Goal: Task Accomplishment & Management: Manage account settings

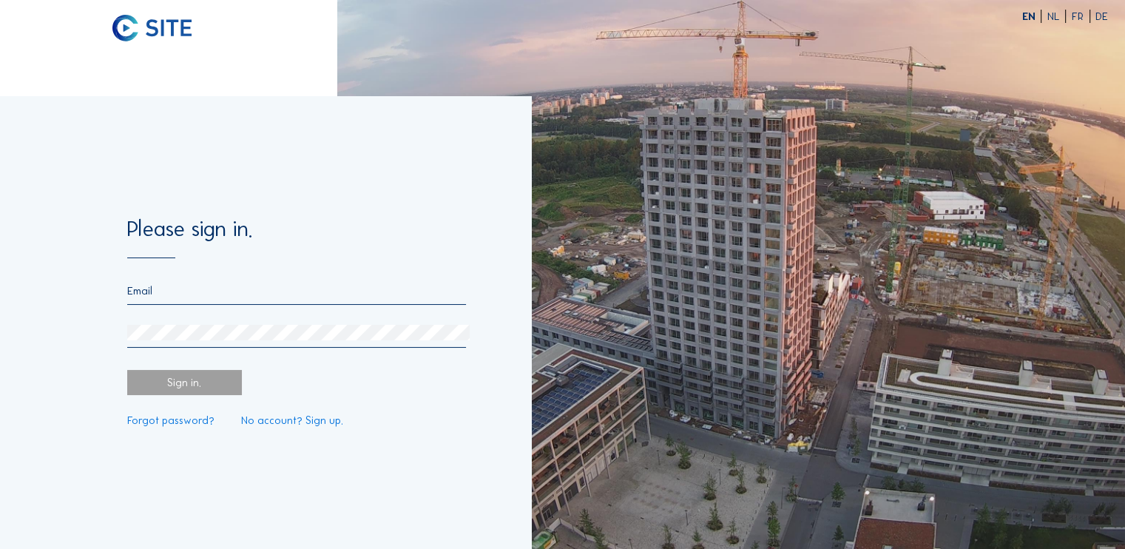
type input "Drungilaite"
click at [180, 388] on div "Sign in." at bounding box center [184, 383] width 115 height 26
click at [198, 345] on div at bounding box center [296, 336] width 339 height 23
click at [200, 294] on input "Drungilaite" at bounding box center [296, 290] width 339 height 13
drag, startPoint x: 136, startPoint y: 291, endPoint x: 112, endPoint y: 291, distance: 24.4
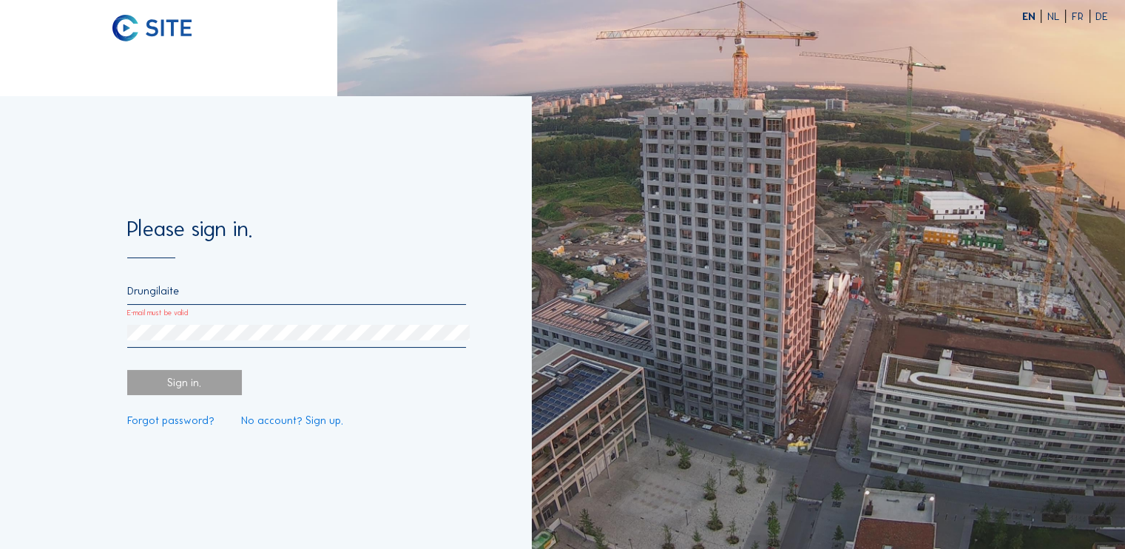
click at [112, 291] on div "Please sign in. Drungilaite E-mail must be valid Sign in. Forgot password? No a…" at bounding box center [265, 322] width 531 height 452
click at [248, 288] on input "This field is required" at bounding box center [296, 290] width 339 height 13
drag, startPoint x: 189, startPoint y: 289, endPoint x: 178, endPoint y: 288, distance: 10.4
click at [178, 288] on input "This field is required" at bounding box center [296, 290] width 339 height 13
paste input "[EMAIL_ADDRESS][DOMAIN_NAME]"
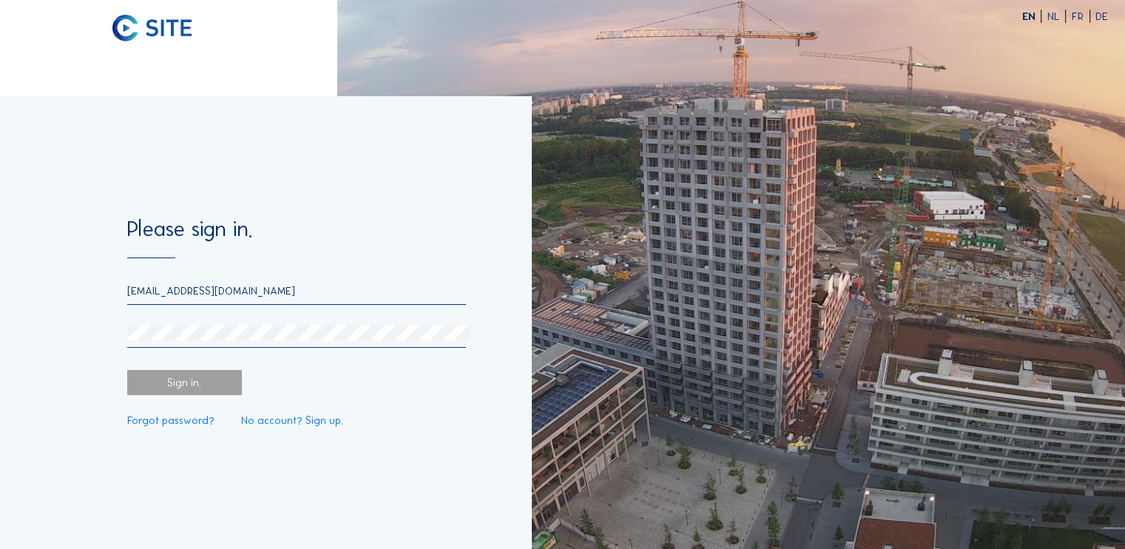
type input "[EMAIL_ADDRESS][DOMAIN_NAME]"
click at [146, 386] on div "Sign in." at bounding box center [184, 383] width 115 height 26
click at [192, 384] on div "Sign in." at bounding box center [184, 383] width 115 height 26
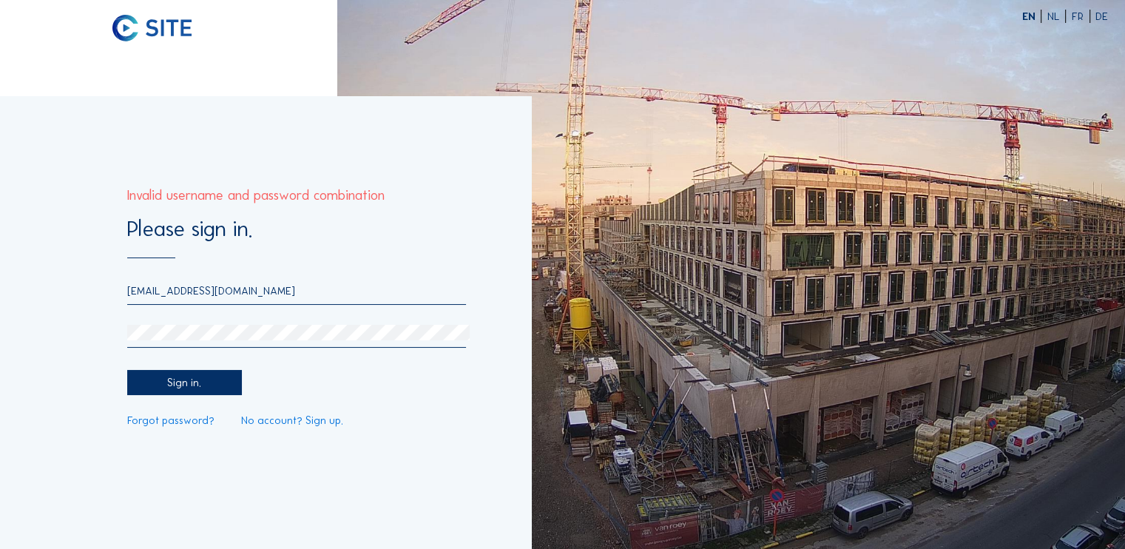
click at [183, 380] on div "Sign in." at bounding box center [184, 383] width 115 height 26
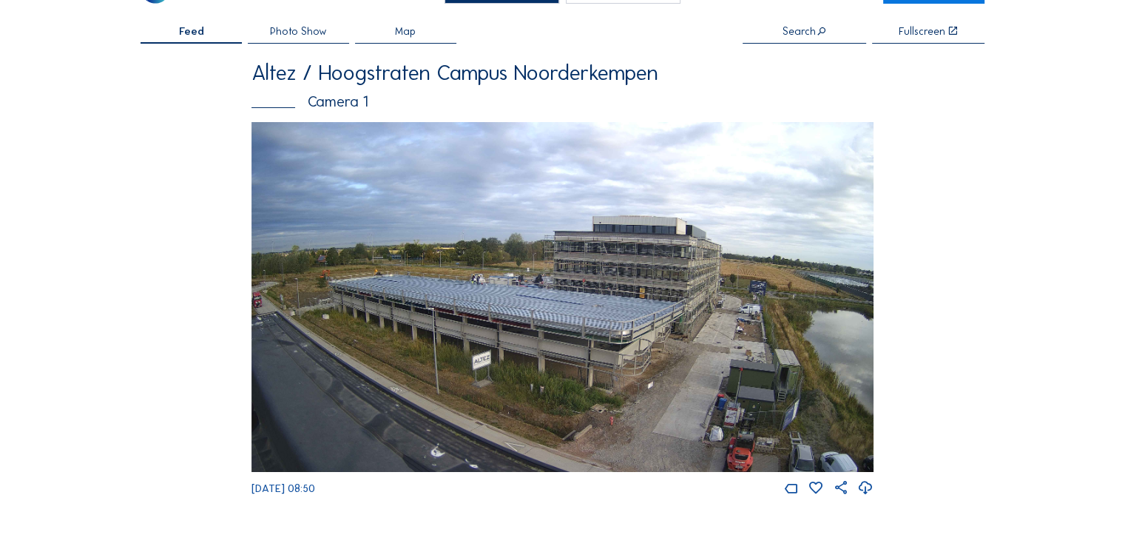
scroll to position [74, 0]
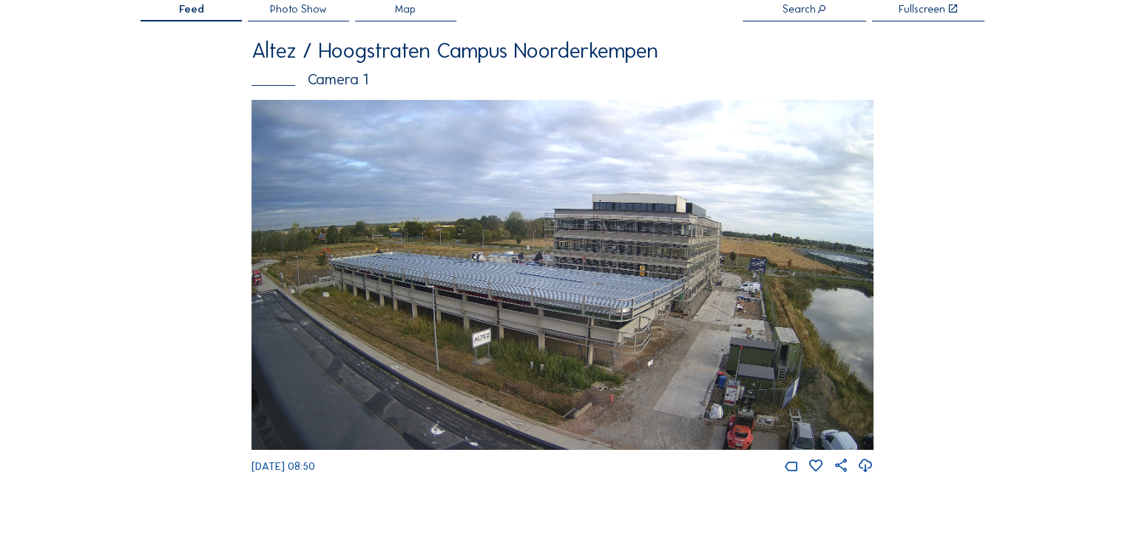
click at [606, 249] on img at bounding box center [562, 275] width 622 height 350
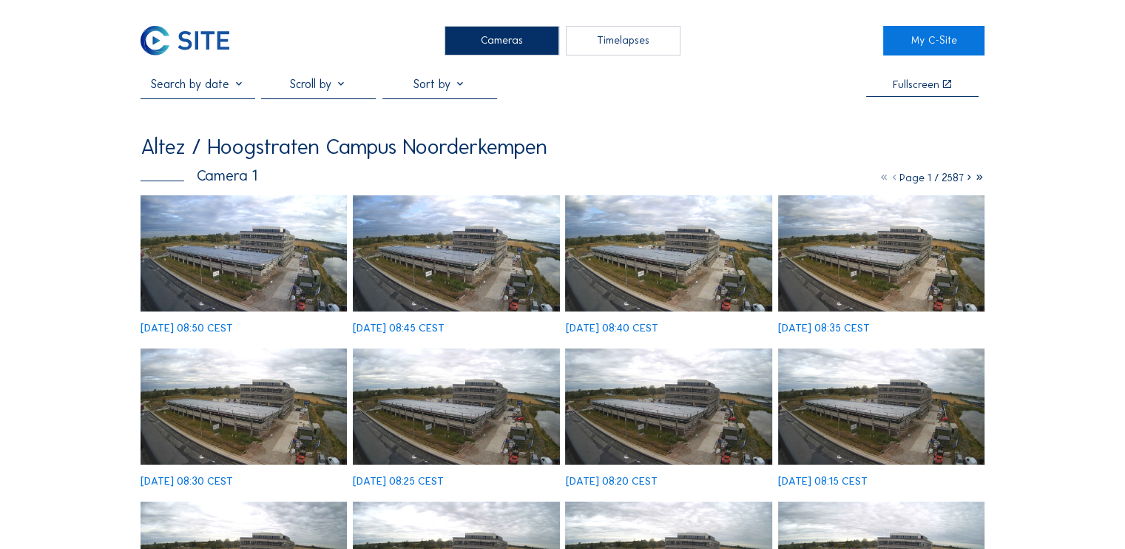
click at [307, 285] on img at bounding box center [243, 253] width 206 height 116
